Goal: Task Accomplishment & Management: Manage account settings

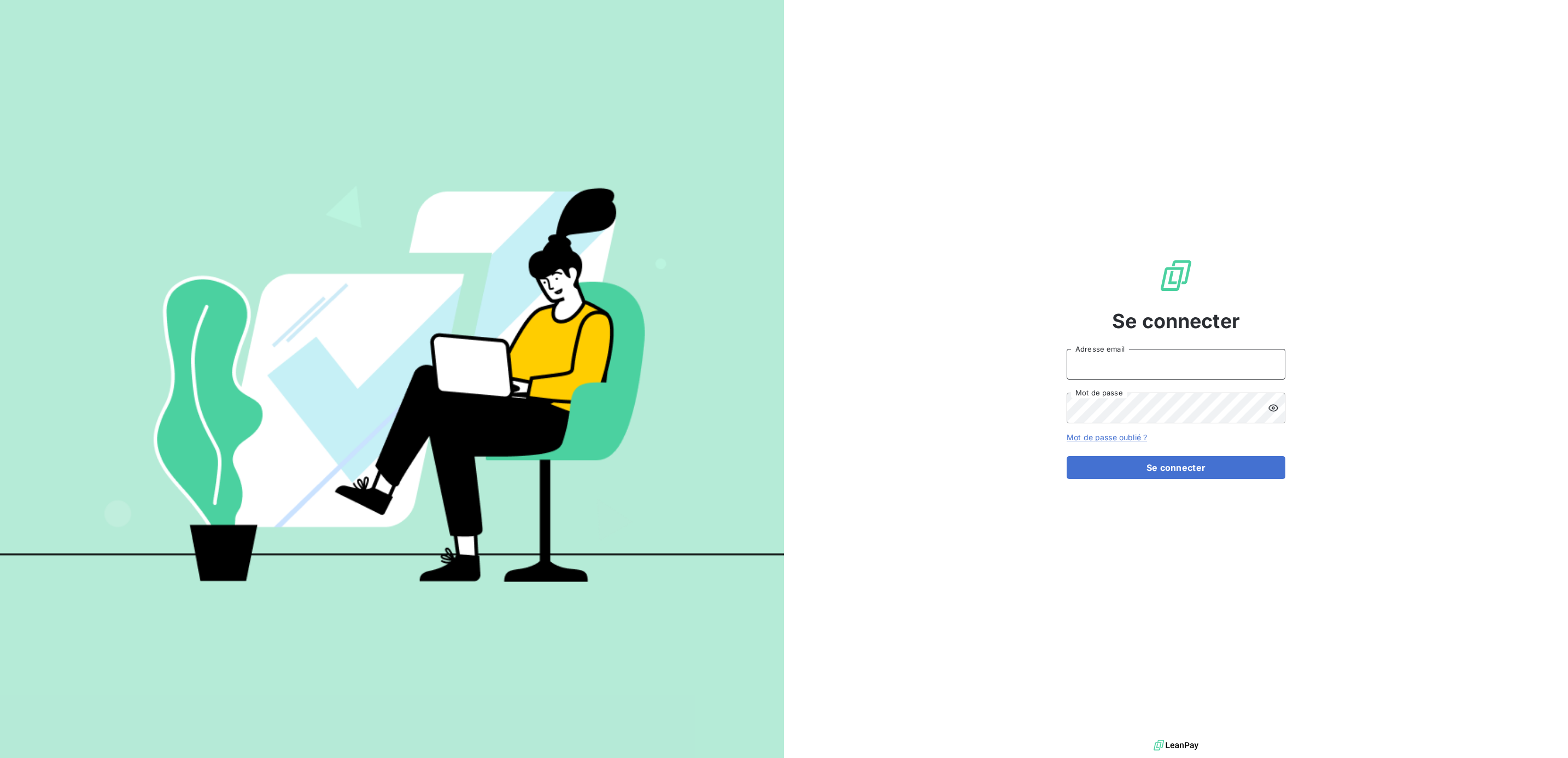
click at [1165, 364] on input "Adresse email" at bounding box center [1175, 364] width 219 height 30
type input "[PERSON_NAME][EMAIL_ADDRESS][DOMAIN_NAME]"
click at [1066, 456] on button "Se connecter" at bounding box center [1175, 468] width 219 height 23
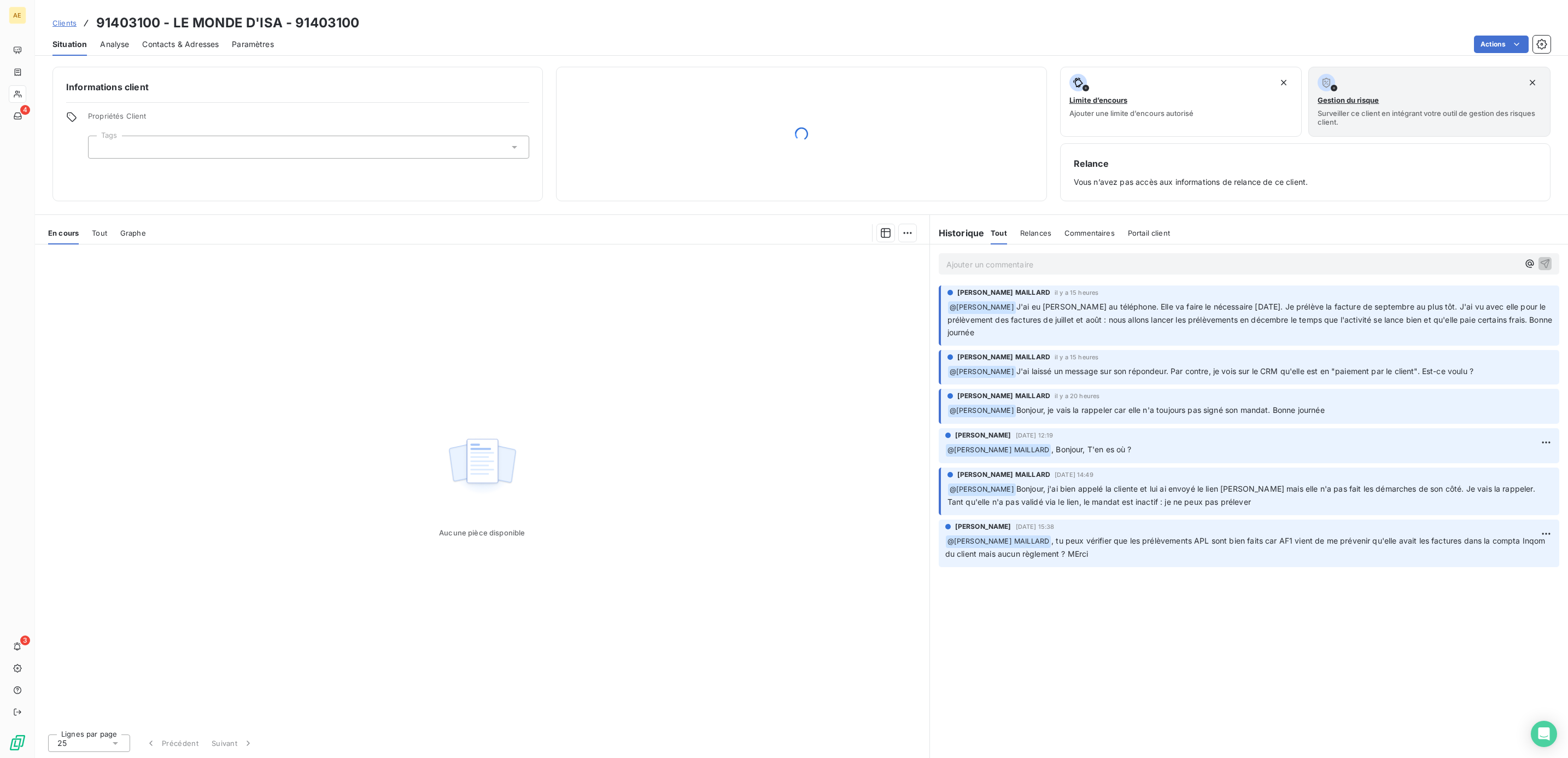
click at [1175, 266] on p "Ajouter un commentaire ﻿" at bounding box center [1233, 264] width 572 height 13
click at [1436, 327] on span "[PERSON_NAME] MAILLARD" at bounding box center [1460, 327] width 130 height 9
